Goal: Information Seeking & Learning: Learn about a topic

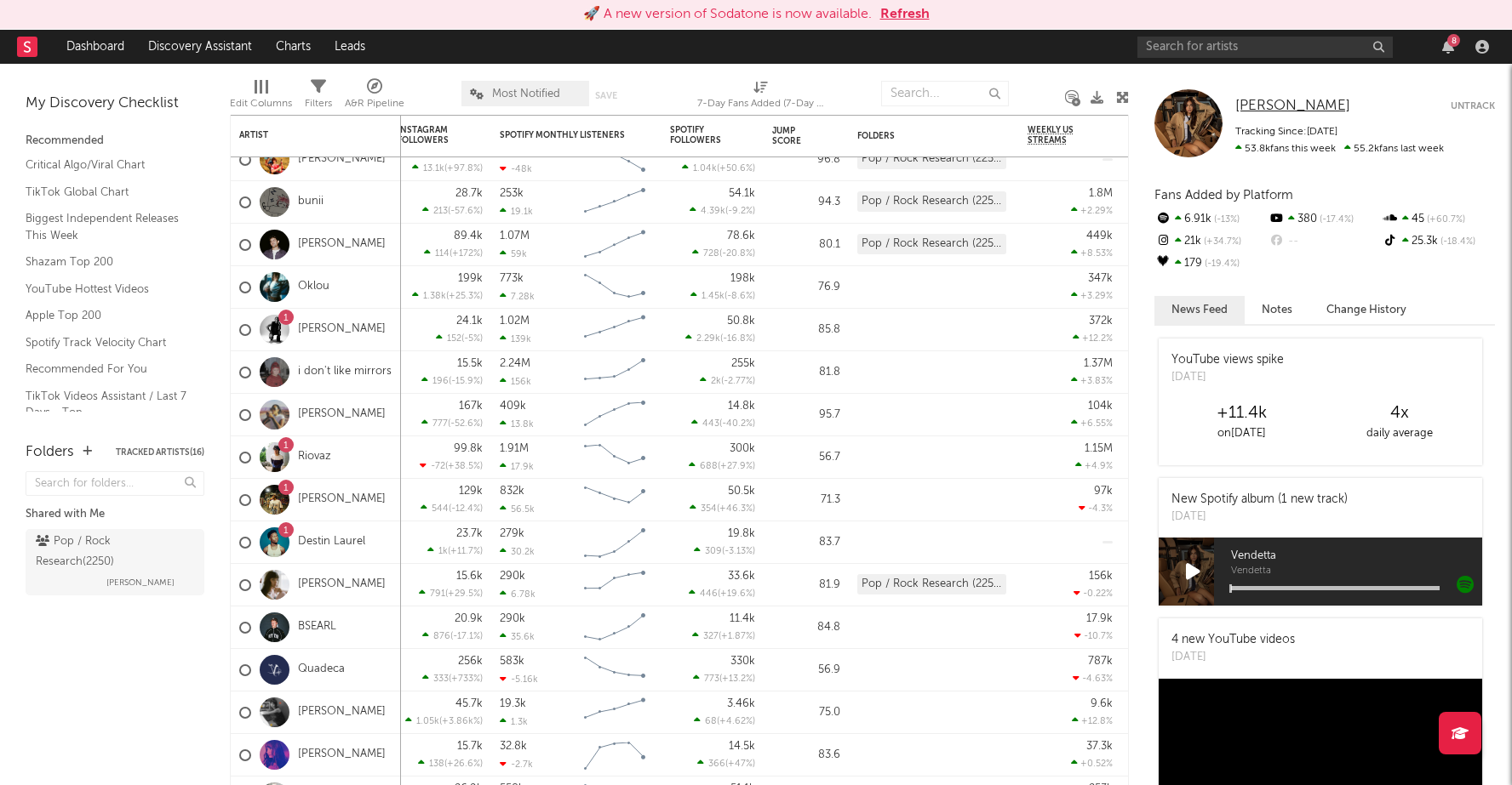
click at [1283, 104] on span "[PERSON_NAME]" at bounding box center [1292, 106] width 115 height 14
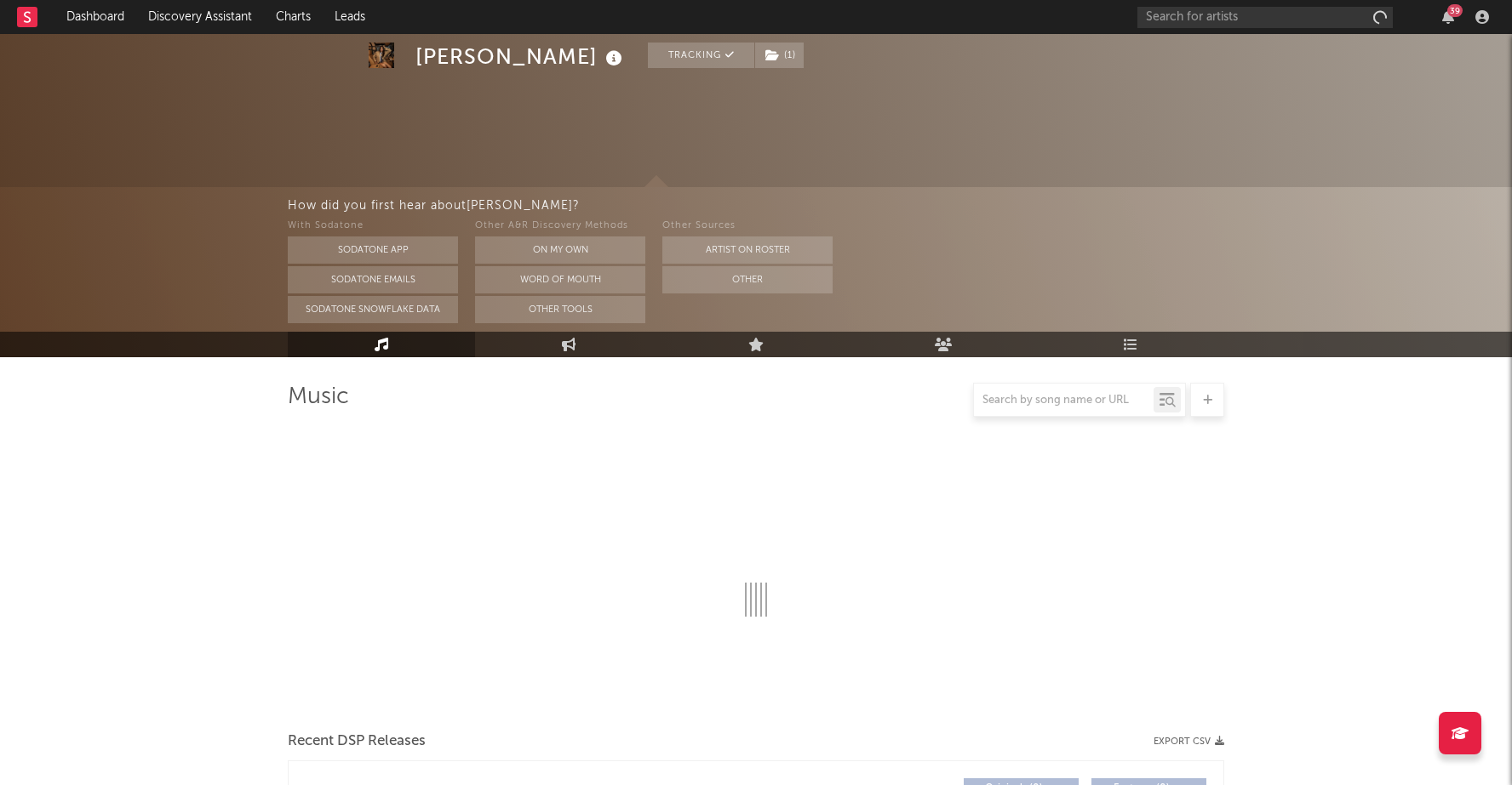
select select "6m"
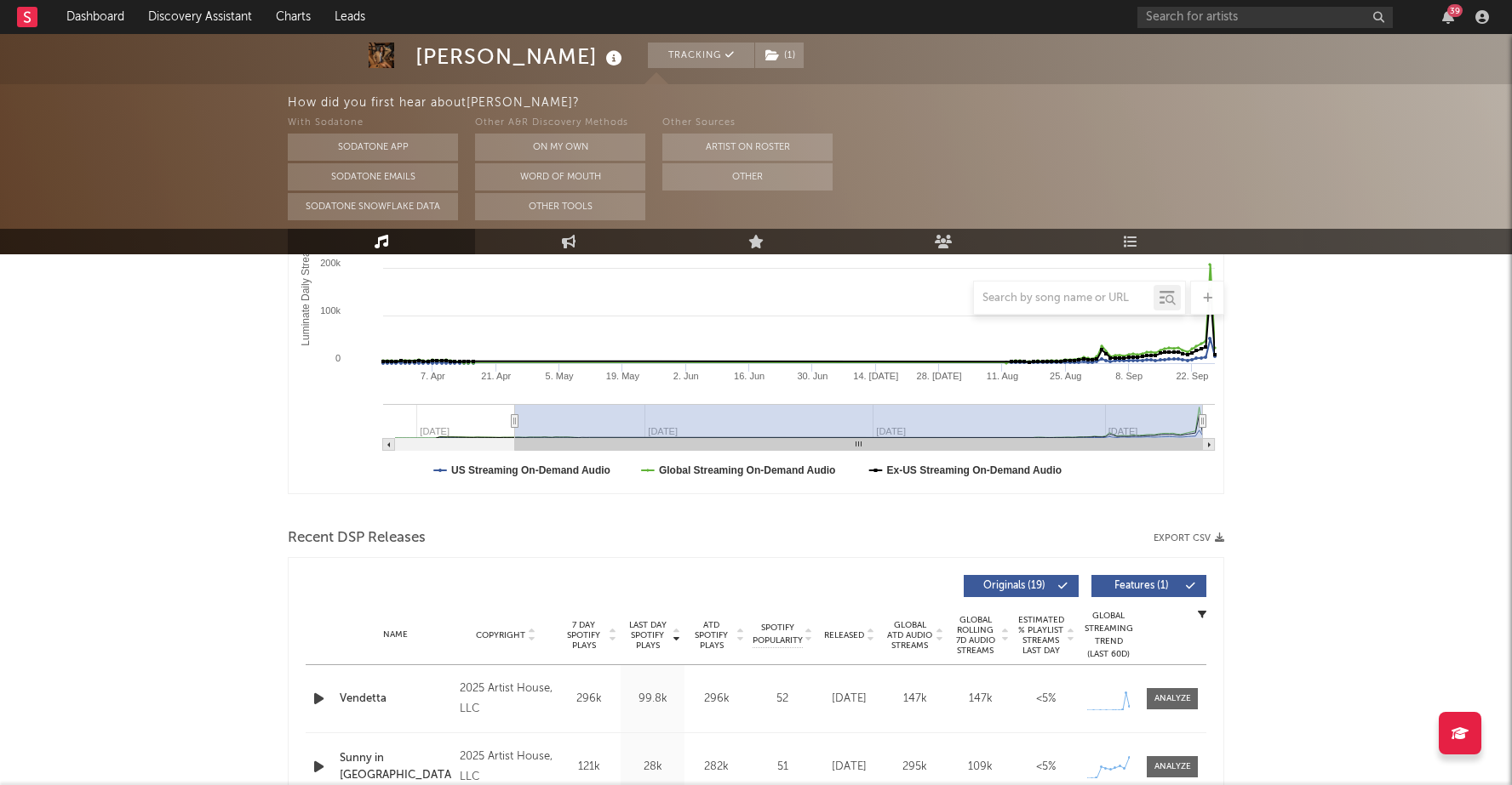
scroll to position [351, 0]
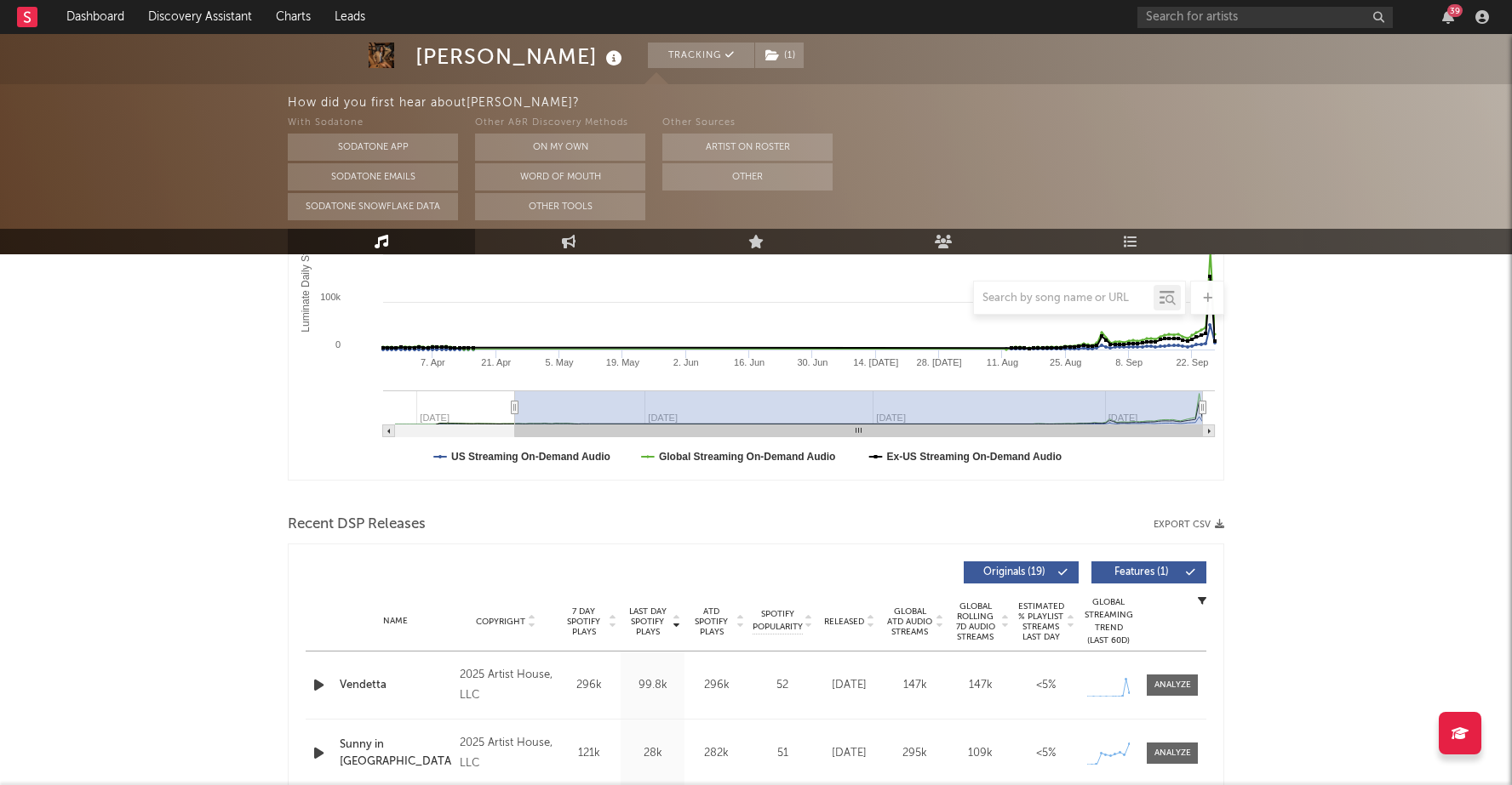
click at [371, 684] on div "Vendetta" at bounding box center [395, 686] width 111 height 17
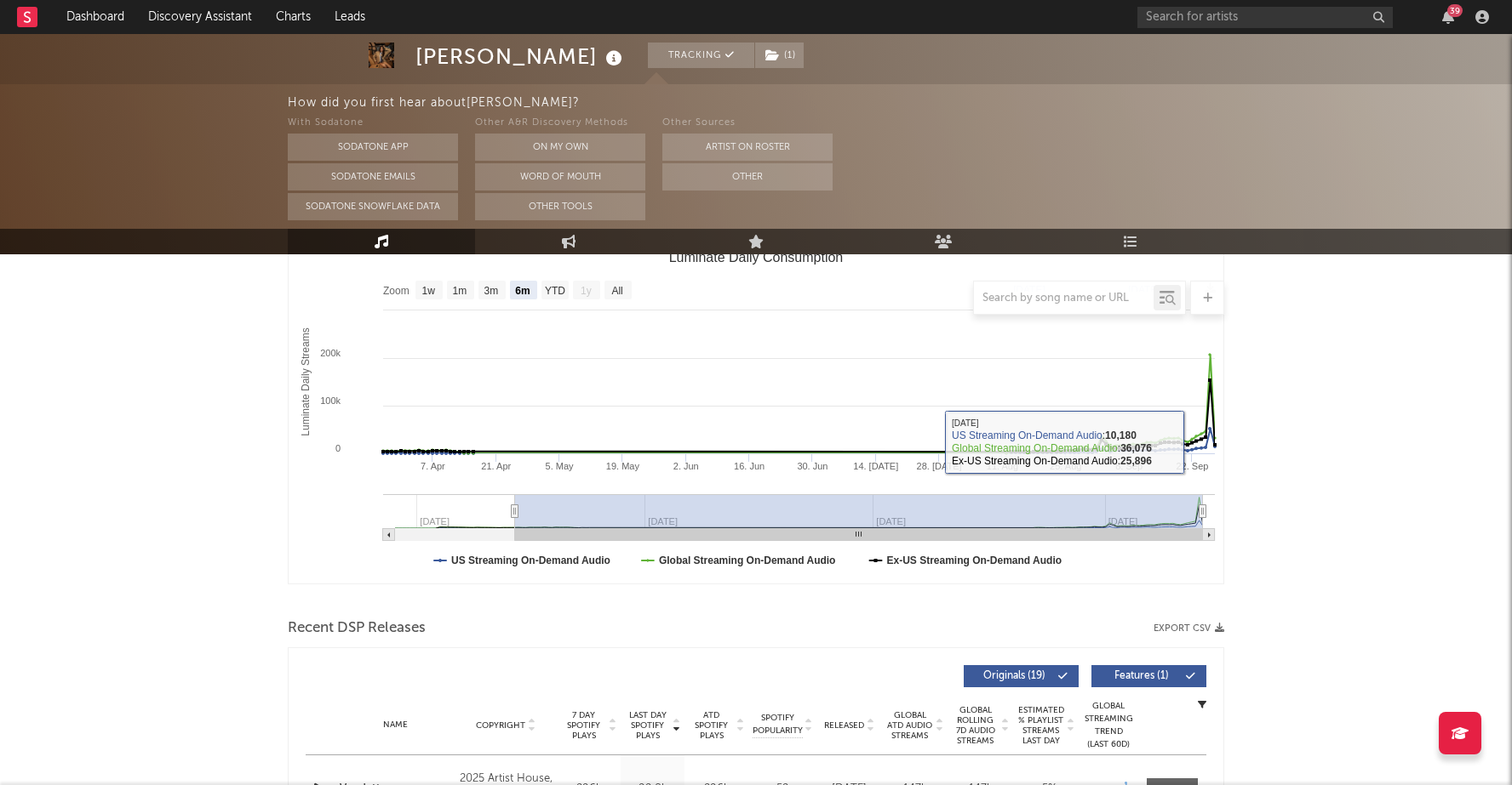
scroll to position [245, 0]
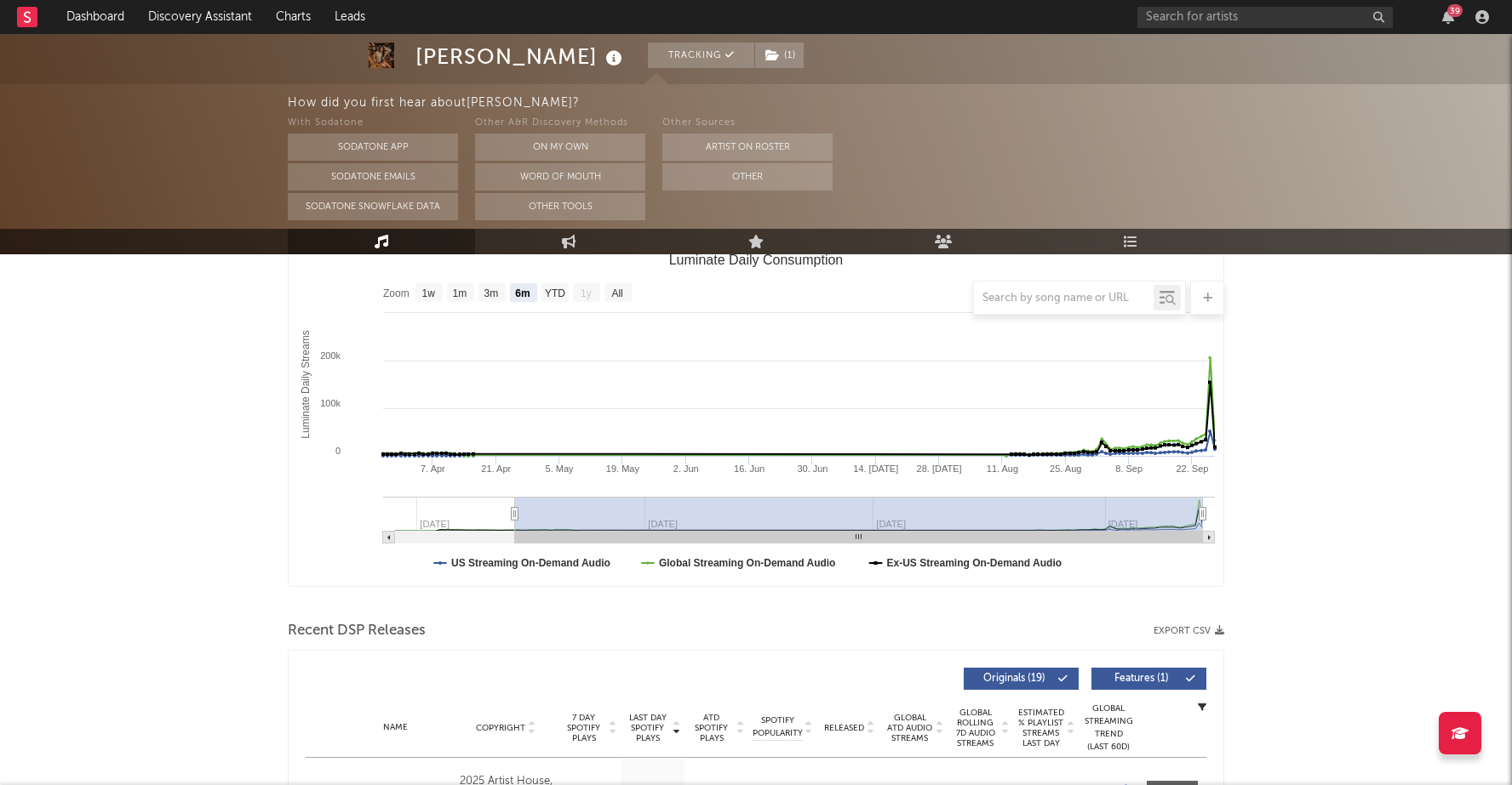
click at [429, 296] on div at bounding box center [756, 298] width 936 height 34
click at [429, 287] on div at bounding box center [756, 298] width 936 height 34
click at [429, 293] on div at bounding box center [756, 298] width 936 height 34
click at [487, 299] on div at bounding box center [756, 298] width 936 height 34
click at [492, 293] on div at bounding box center [756, 298] width 936 height 34
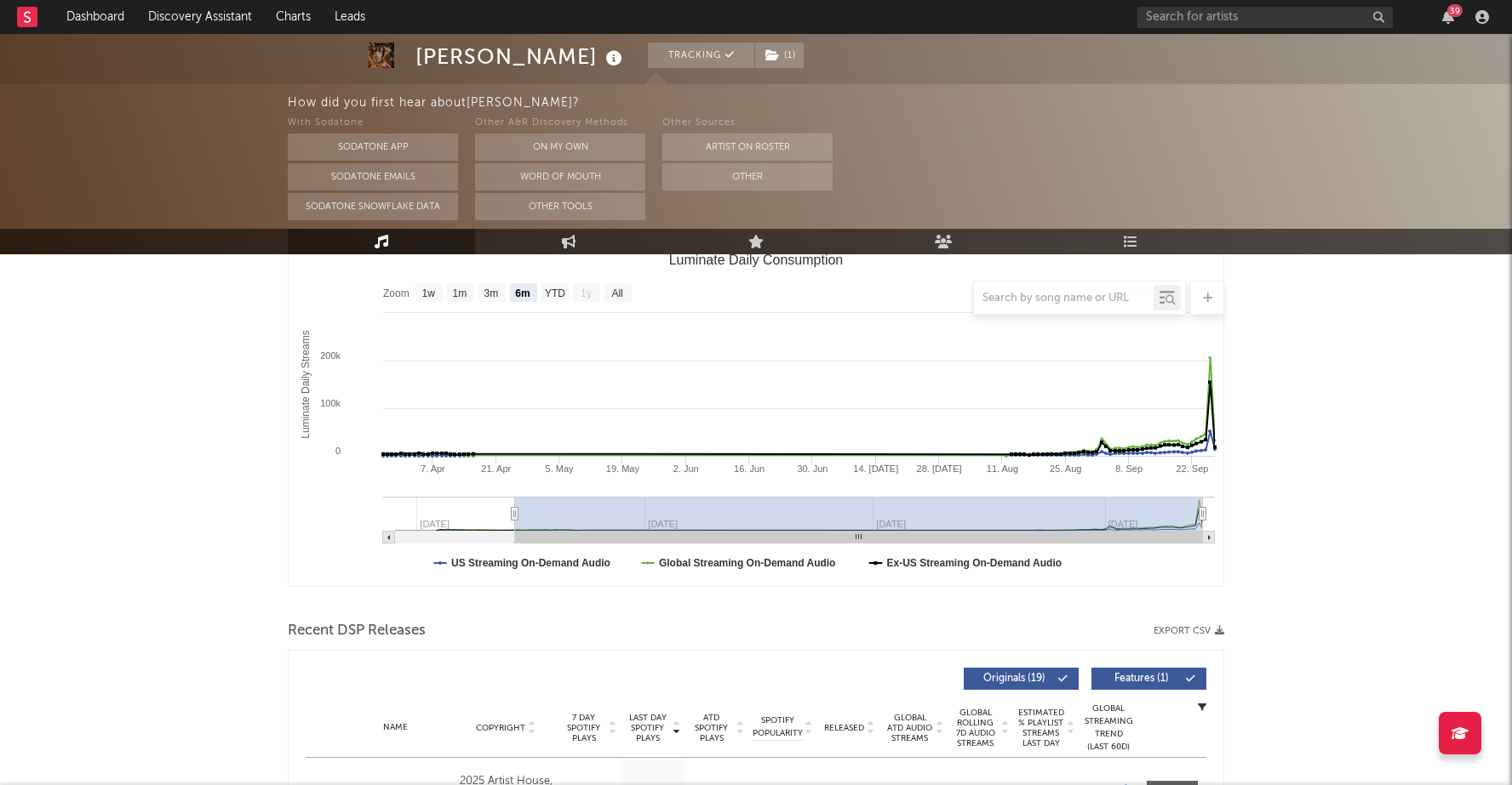
click at [524, 292] on div at bounding box center [756, 298] width 936 height 34
click at [544, 292] on div at bounding box center [756, 298] width 936 height 34
click at [563, 295] on div at bounding box center [756, 298] width 936 height 34
click at [479, 291] on div at bounding box center [756, 298] width 936 height 34
click at [490, 291] on div at bounding box center [756, 298] width 936 height 34
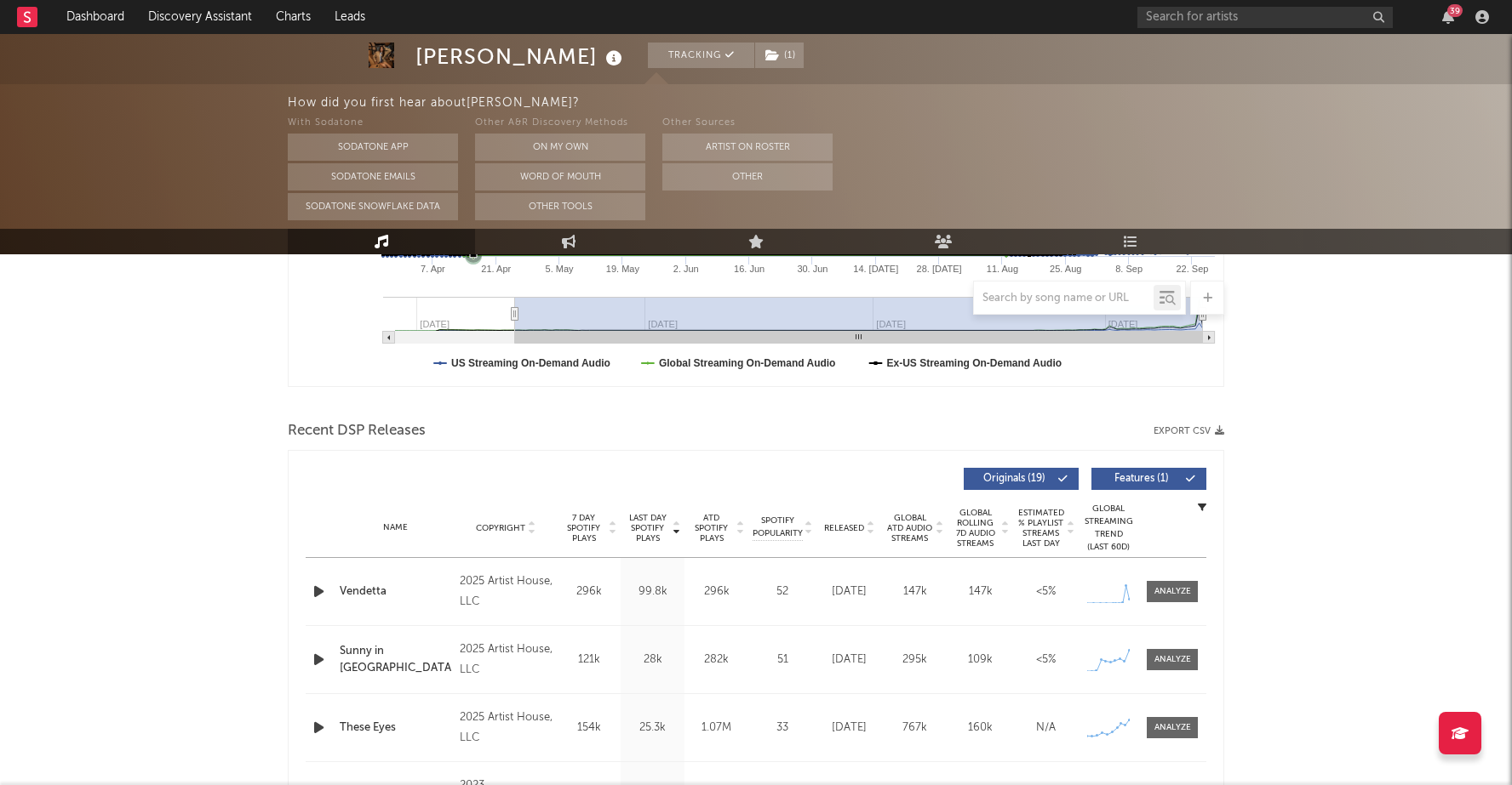
scroll to position [457, 0]
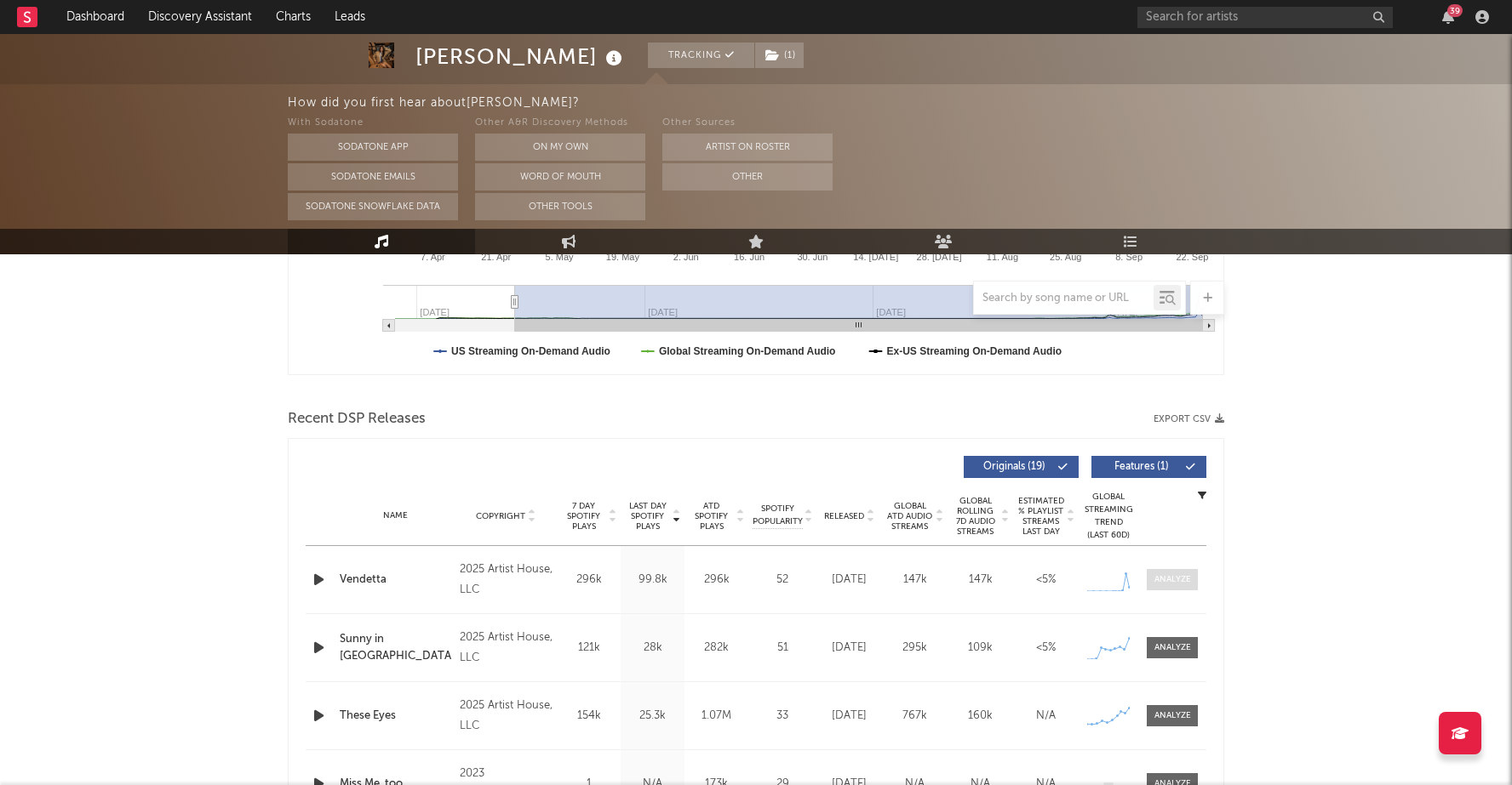
click at [1174, 581] on div at bounding box center [1172, 580] width 36 height 13
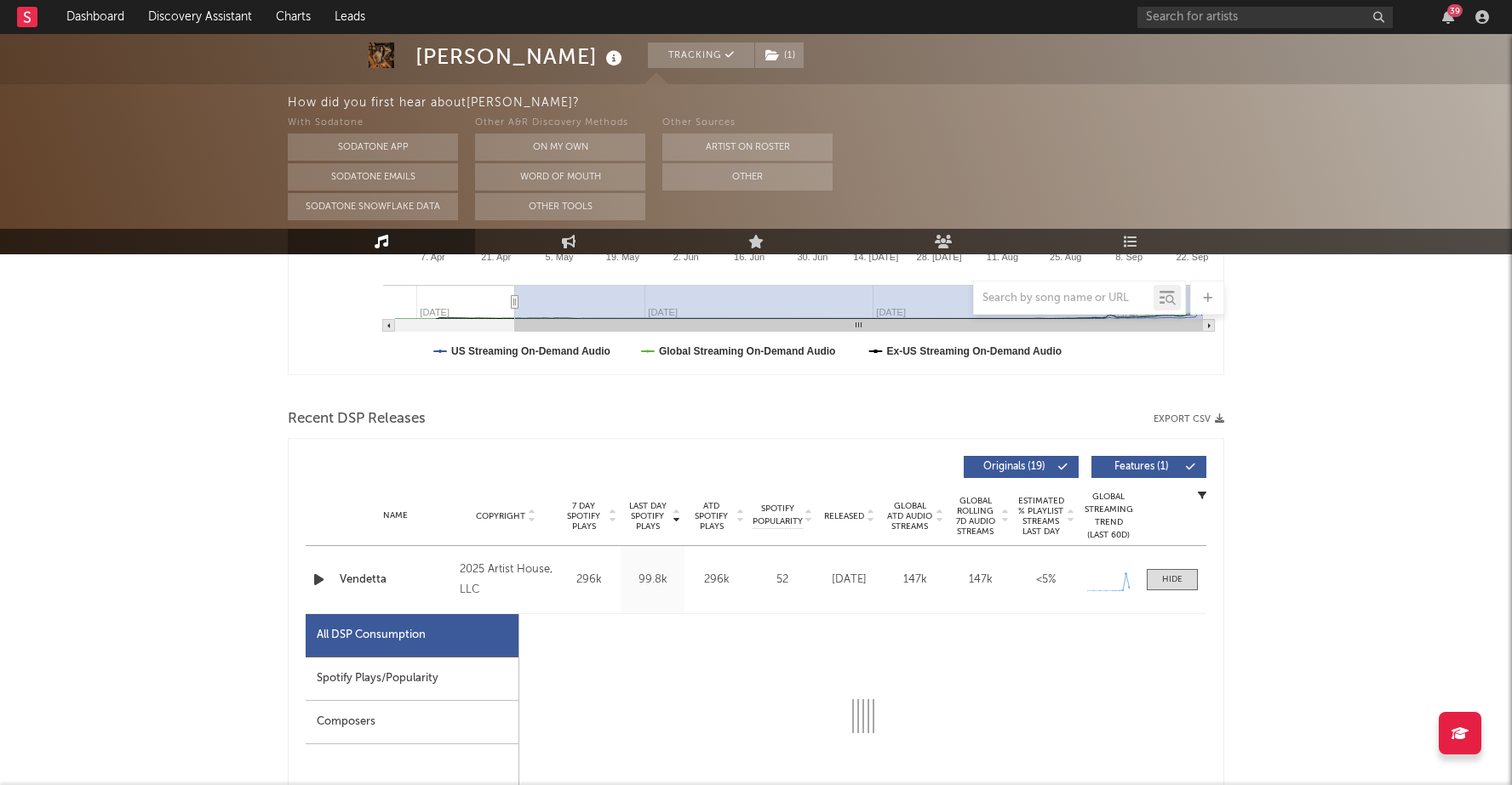
select select "1w"
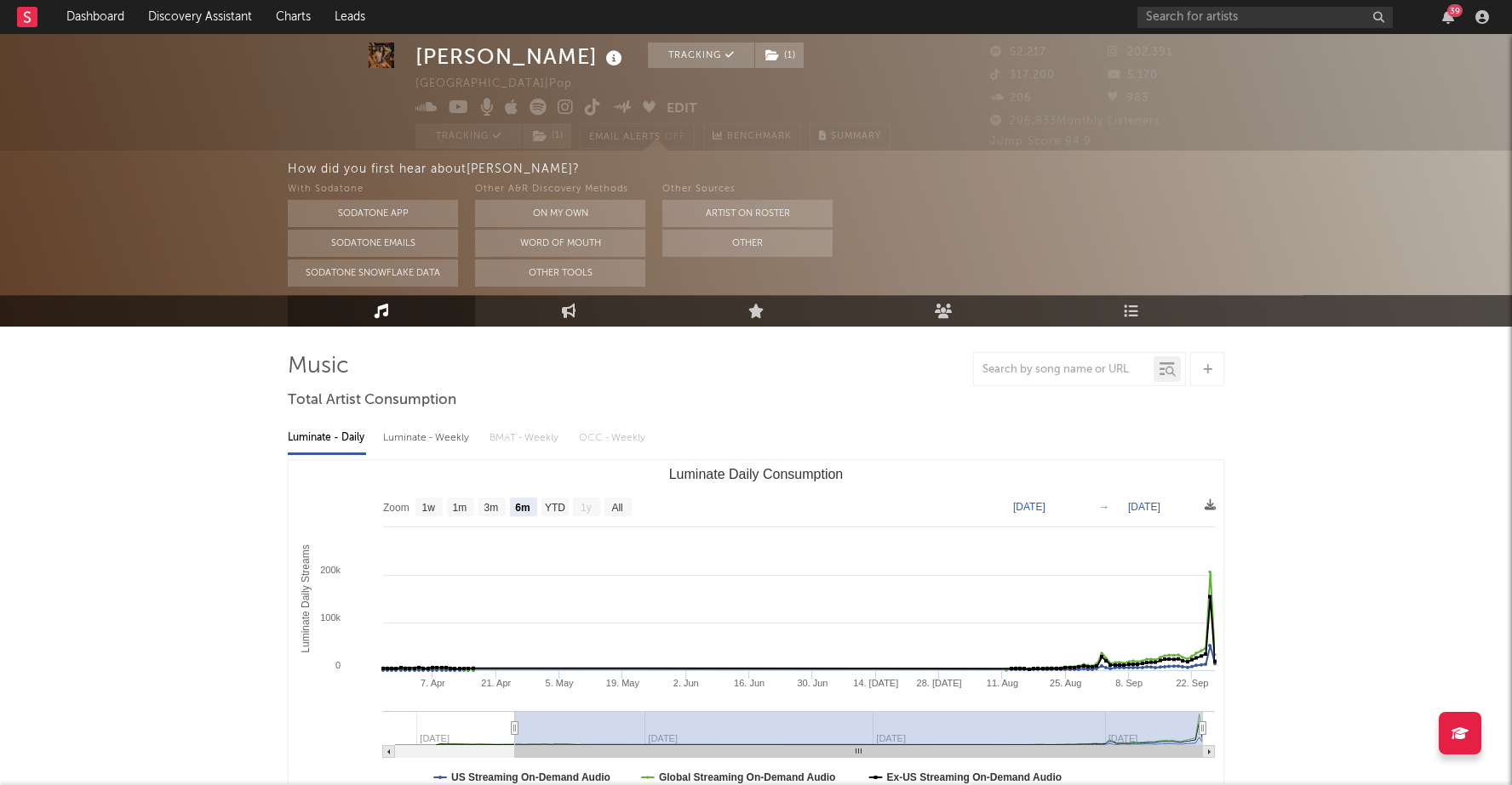
scroll to position [0, 0]
